Goal: Task Accomplishment & Management: Use online tool/utility

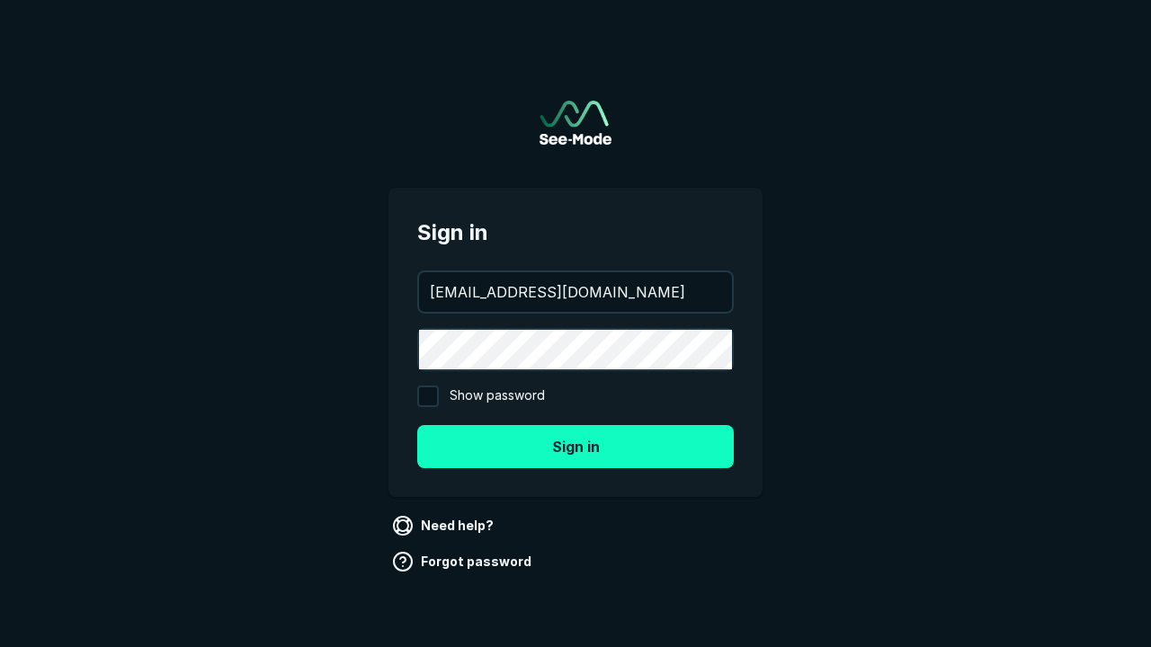
click at [575, 446] on button "Sign in" at bounding box center [575, 446] width 317 height 43
